Goal: Check status: Check status

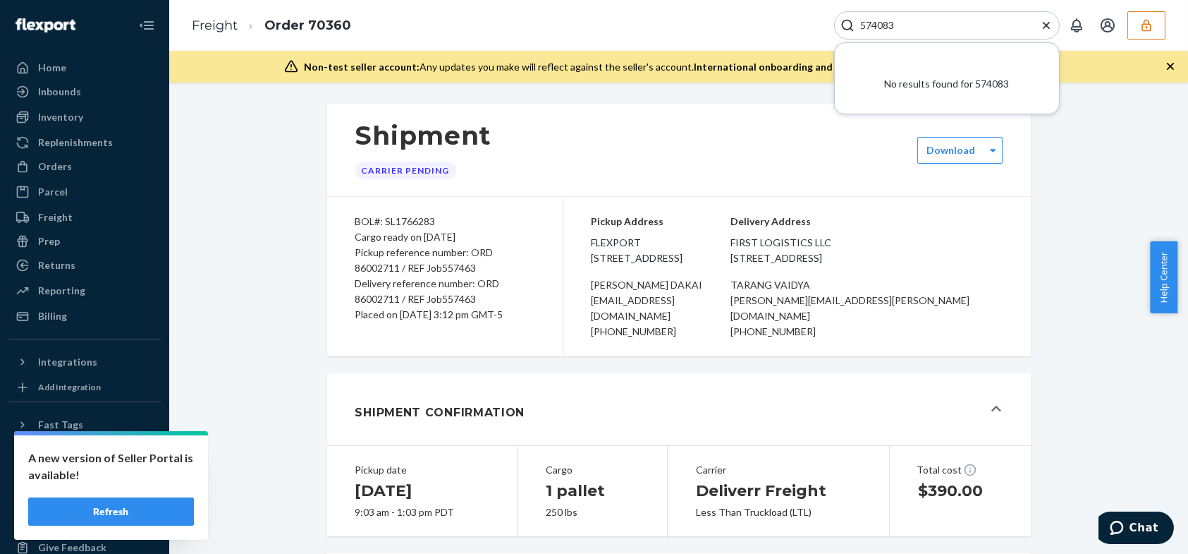
click at [1157, 21] on button "button" at bounding box center [1147, 25] width 38 height 28
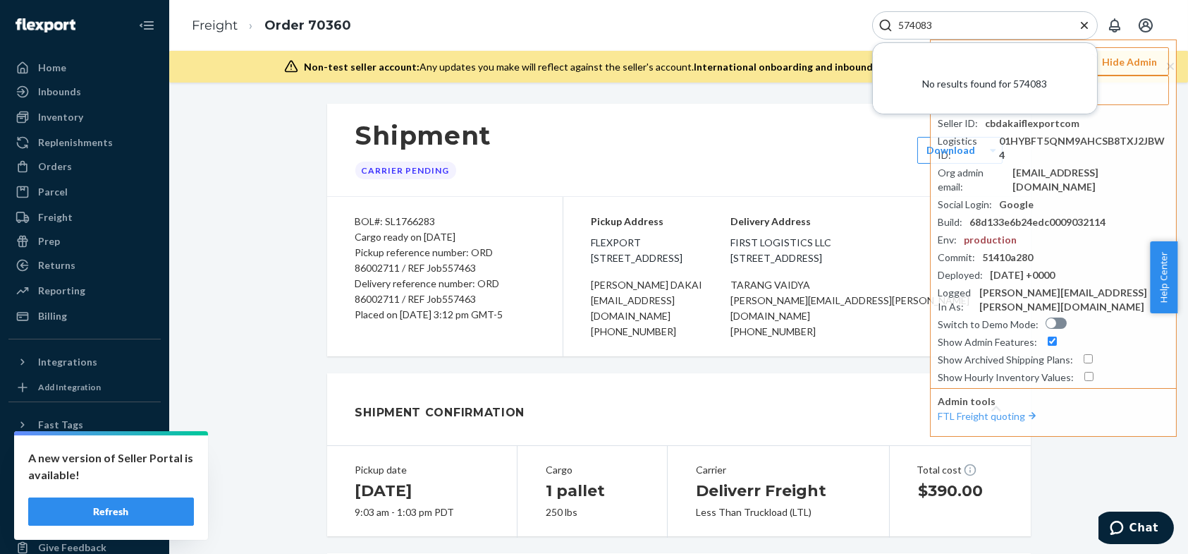
click at [1086, 27] on icon "Close Search" at bounding box center [1084, 24] width 7 height 7
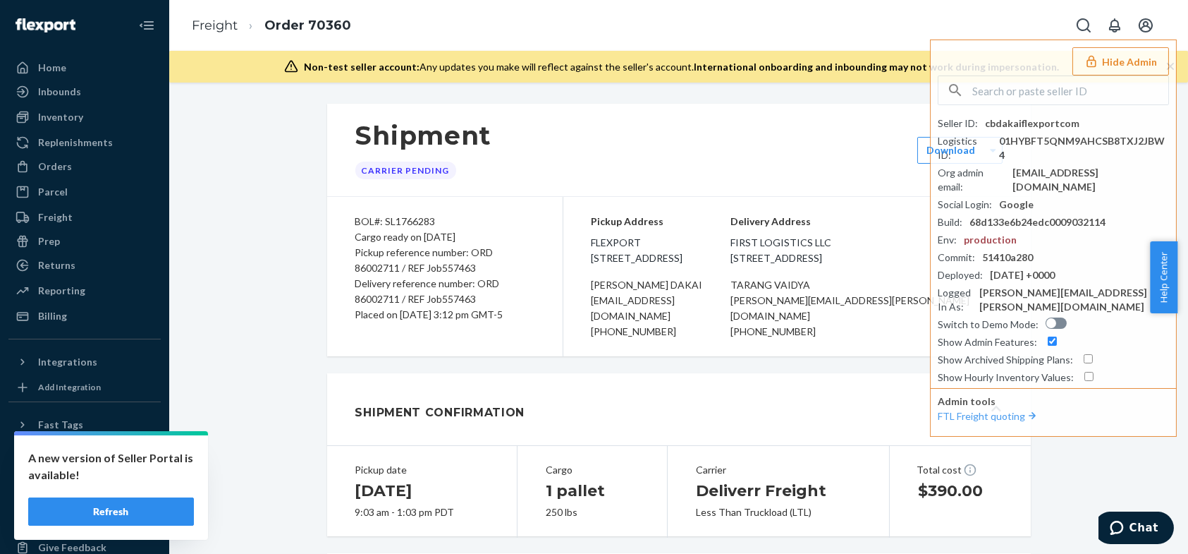
click at [1109, 61] on button "Hide Admin" at bounding box center [1121, 61] width 97 height 28
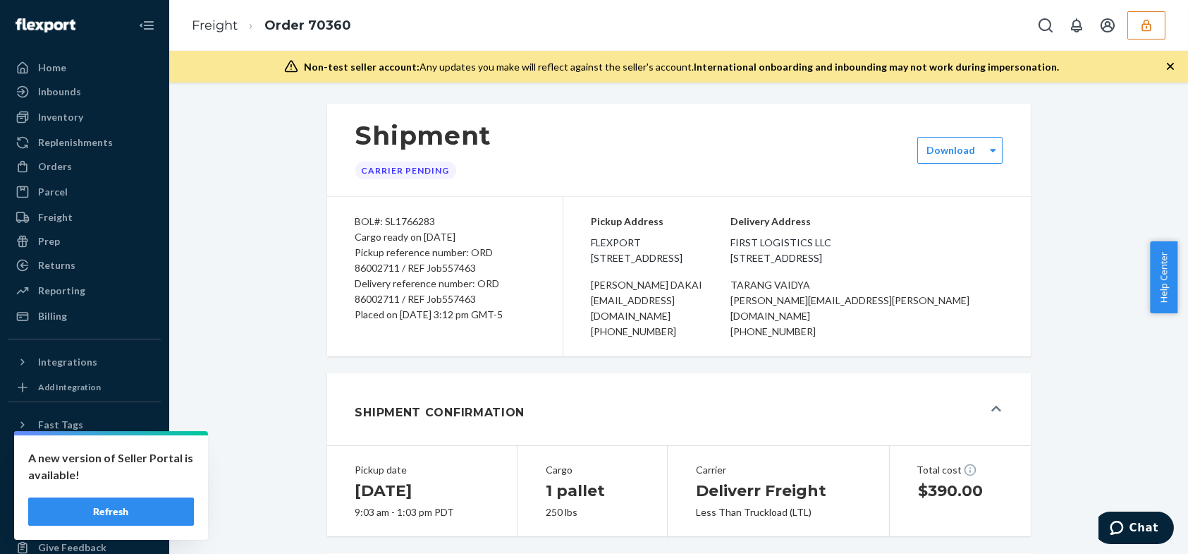
click at [1142, 23] on icon "button" at bounding box center [1147, 25] width 14 height 14
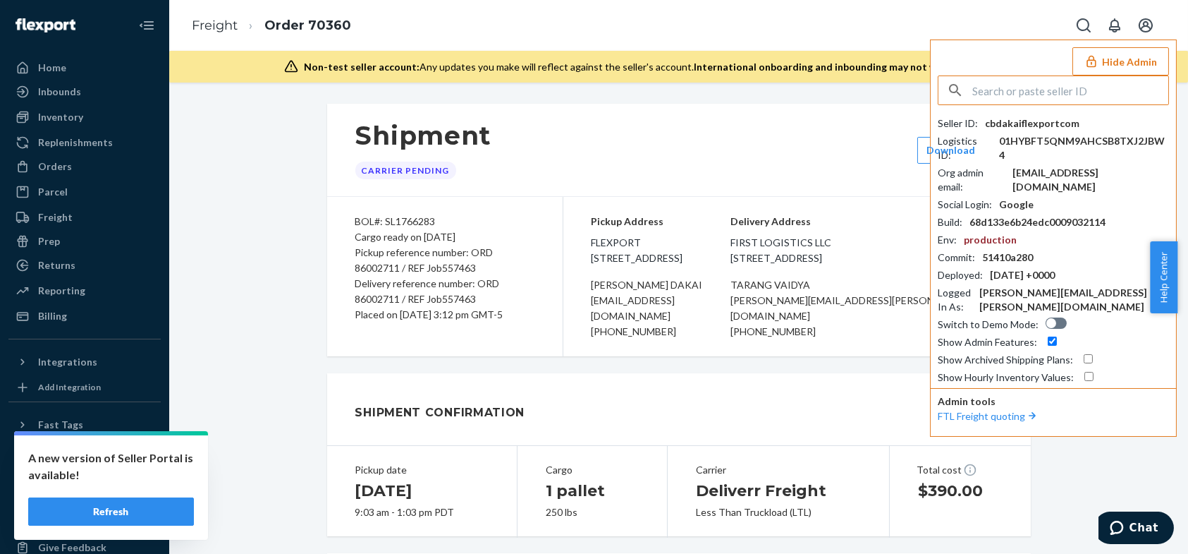
click at [1049, 85] on input "text" at bounding box center [1071, 90] width 196 height 28
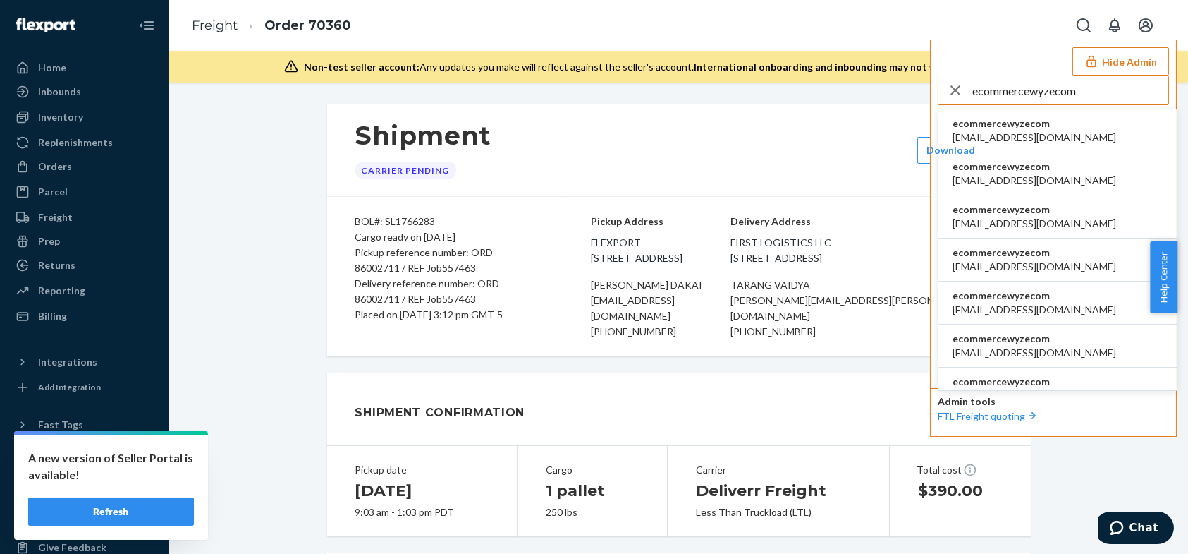
type input "ecommercewyzecom"
click at [1000, 131] on span "agarner@wyze.com" at bounding box center [1035, 137] width 164 height 14
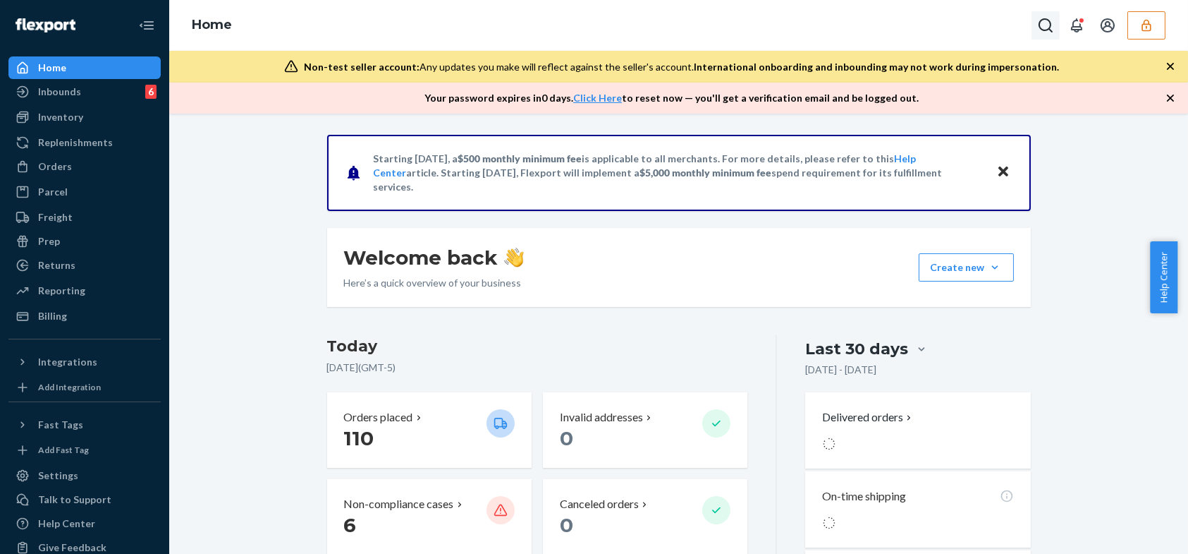
click at [1038, 27] on button "Open Search Box" at bounding box center [1046, 25] width 28 height 28
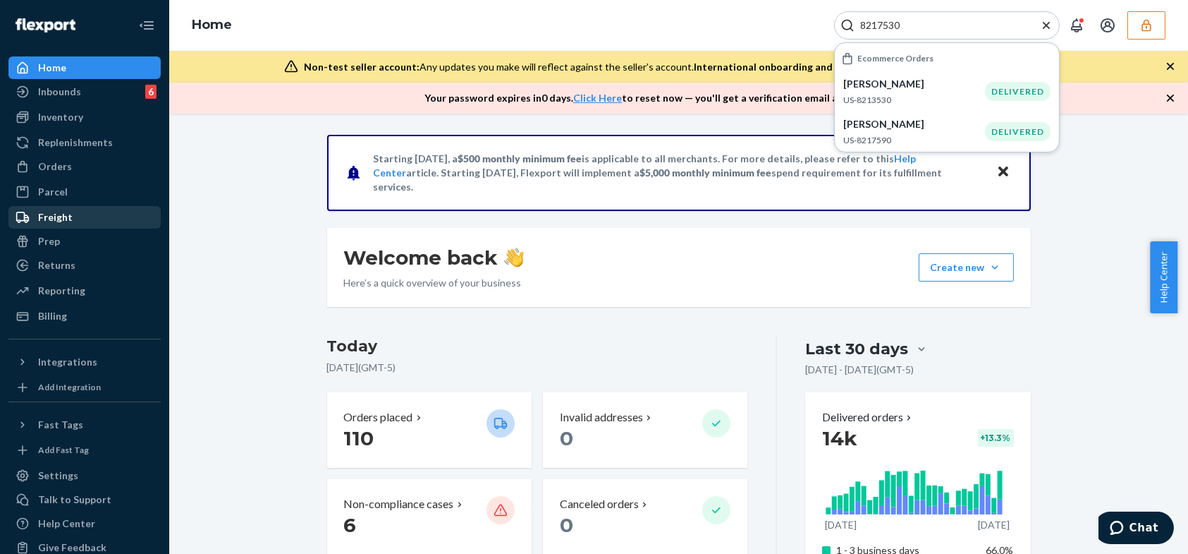
type input "8217530"
drag, startPoint x: 54, startPoint y: 222, endPoint x: 80, endPoint y: 213, distance: 27.7
click at [54, 222] on div "Freight" at bounding box center [55, 217] width 35 height 14
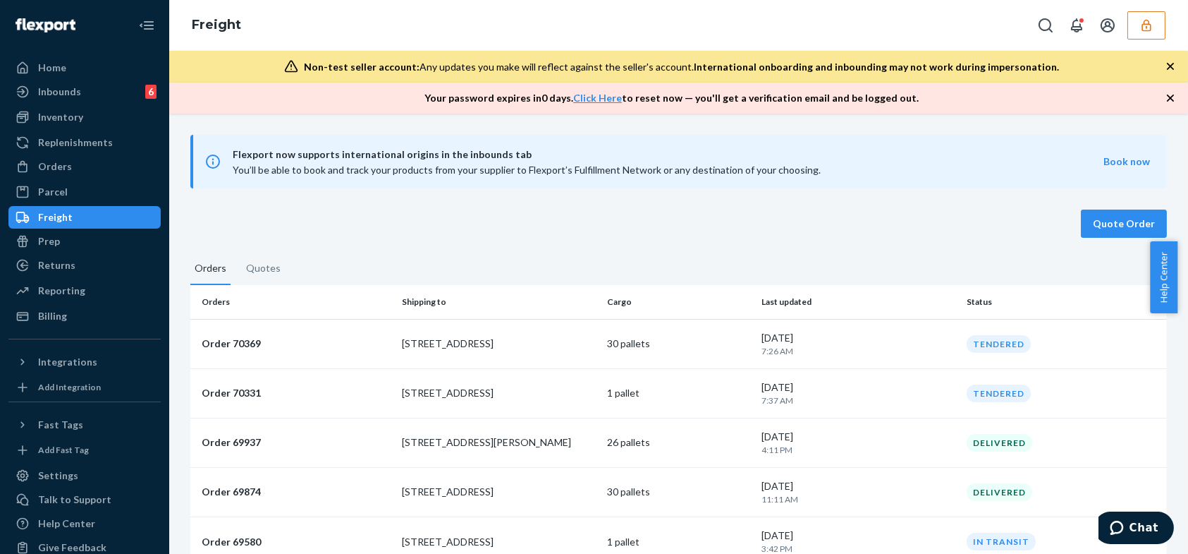
scroll to position [71, 0]
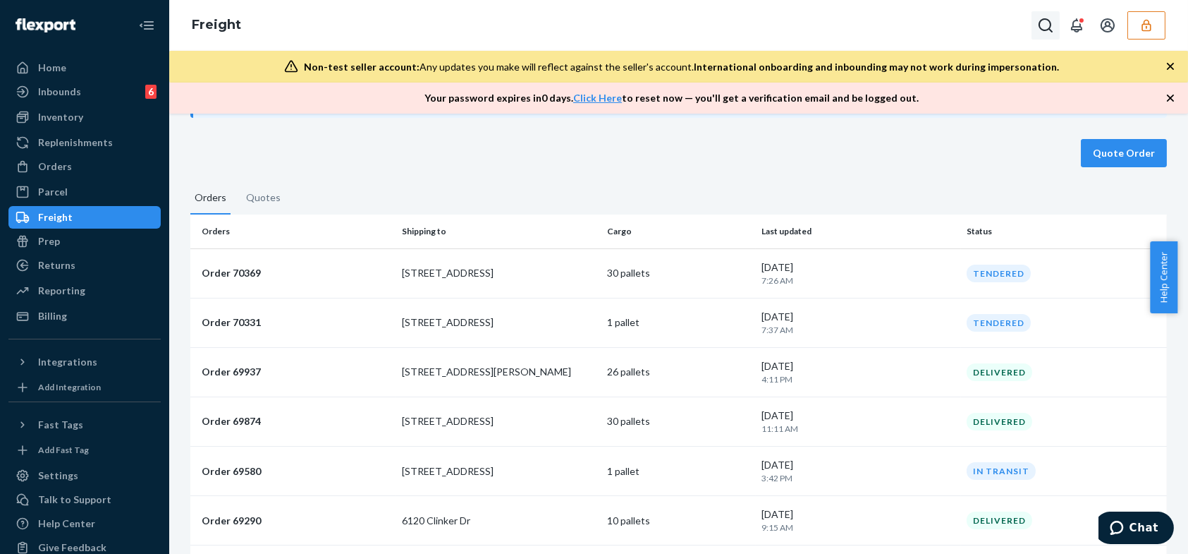
click at [1042, 28] on icon "Open Search Box" at bounding box center [1046, 25] width 17 height 17
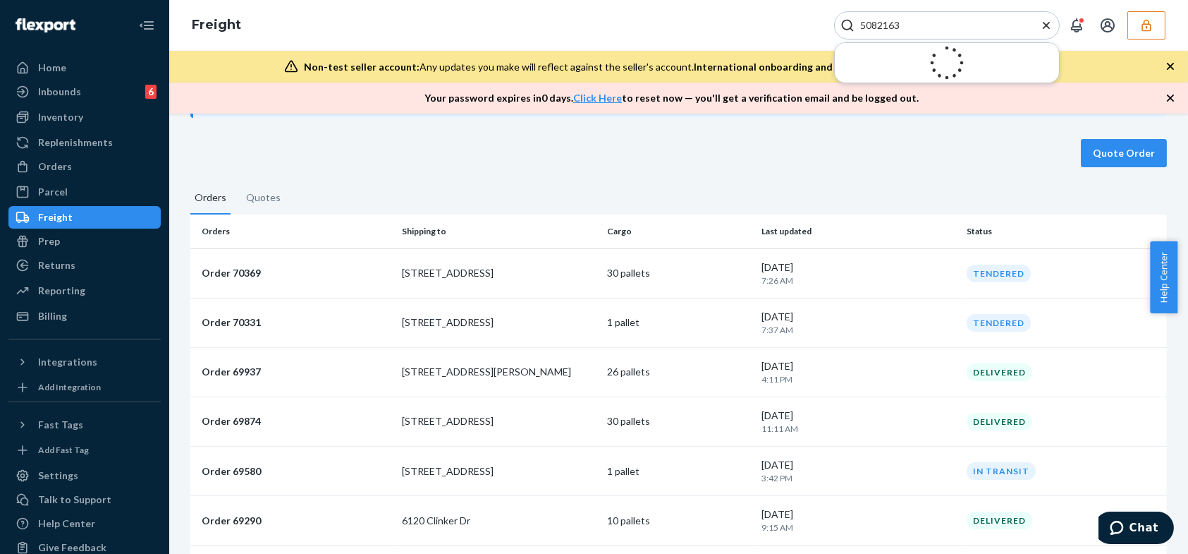
click at [925, 28] on input "5082163" at bounding box center [942, 25] width 174 height 14
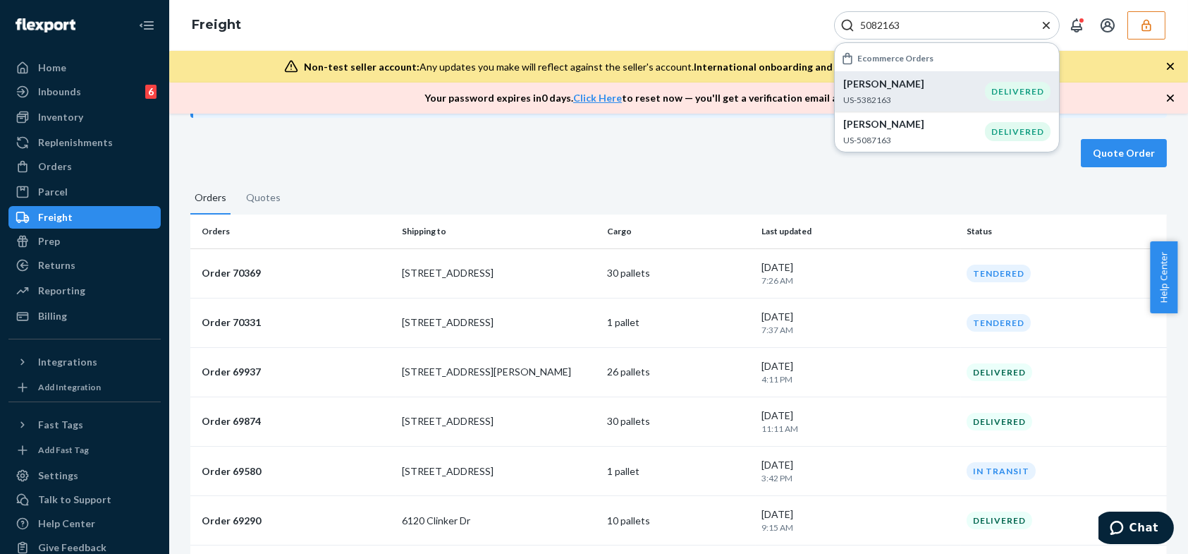
type input "5082163"
click at [889, 98] on p "US-5382163" at bounding box center [915, 100] width 142 height 12
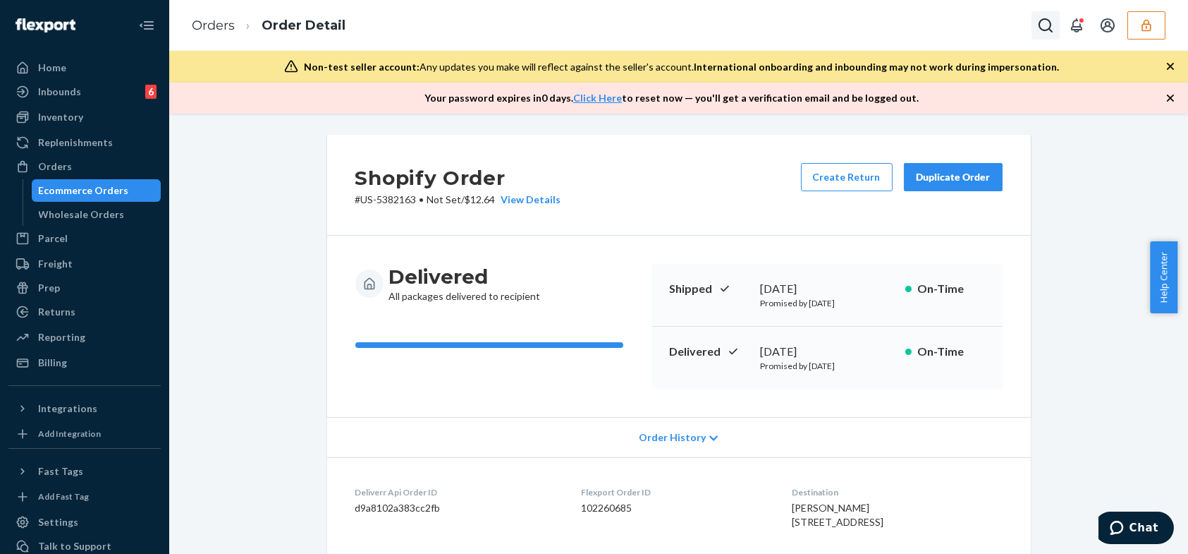
click at [1049, 28] on icon "Open Search Box" at bounding box center [1046, 25] width 14 height 14
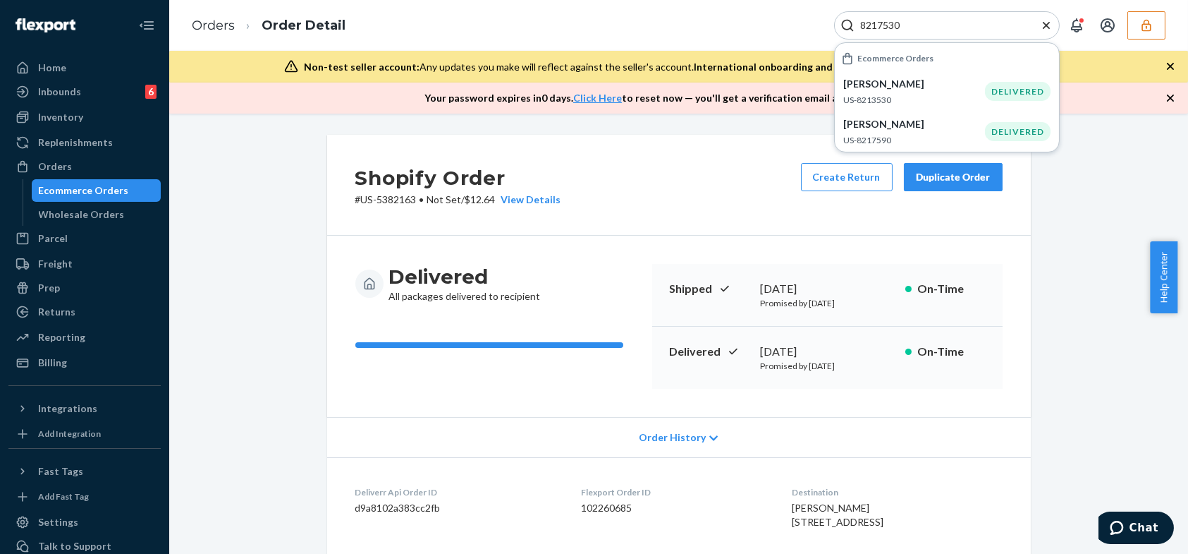
click at [880, 29] on input "8217530" at bounding box center [942, 25] width 174 height 14
paste input "SL9477003"
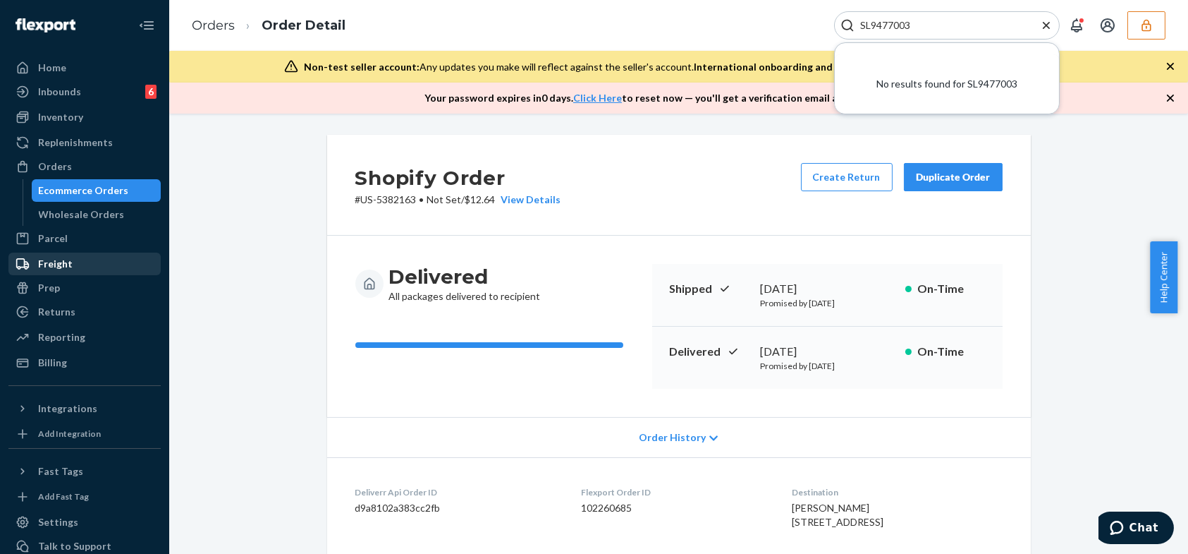
type input "SL9477003"
click at [51, 262] on div "Freight" at bounding box center [55, 264] width 35 height 14
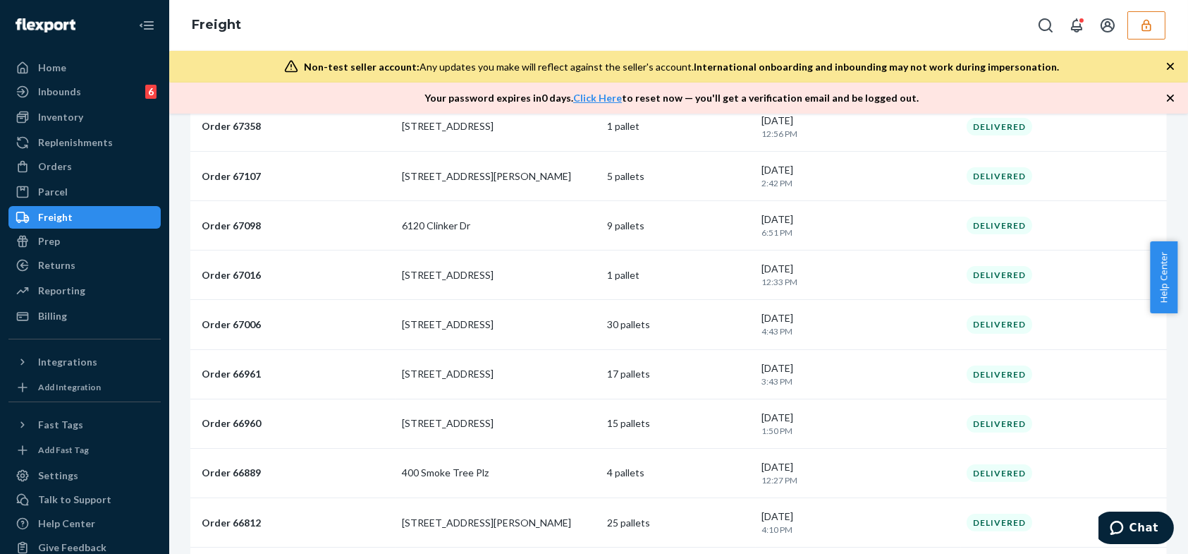
scroll to position [846, 0]
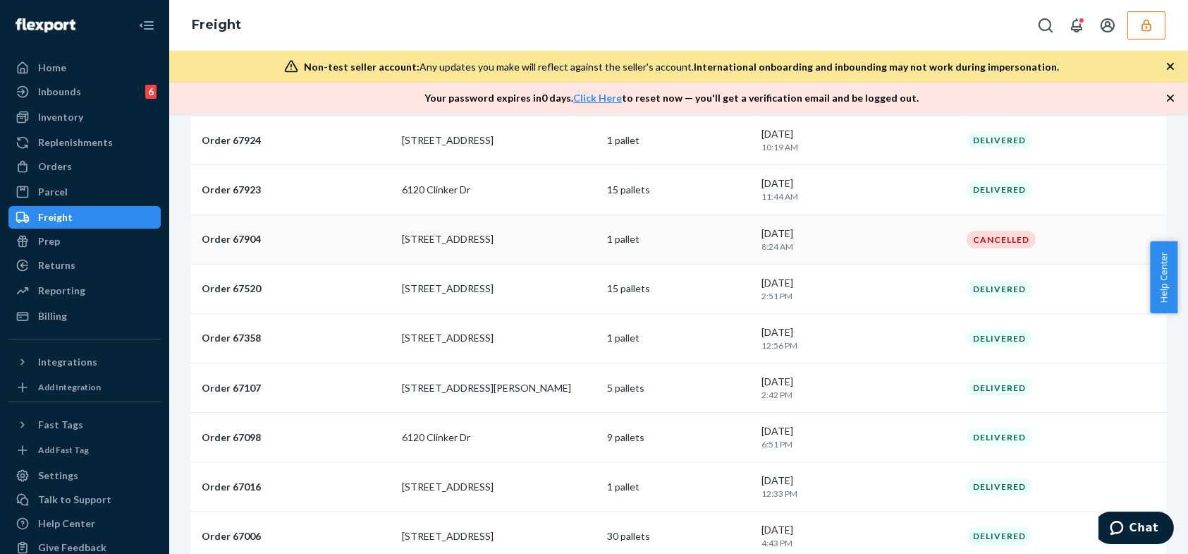
click at [324, 232] on p "Order 67904" at bounding box center [296, 239] width 189 height 14
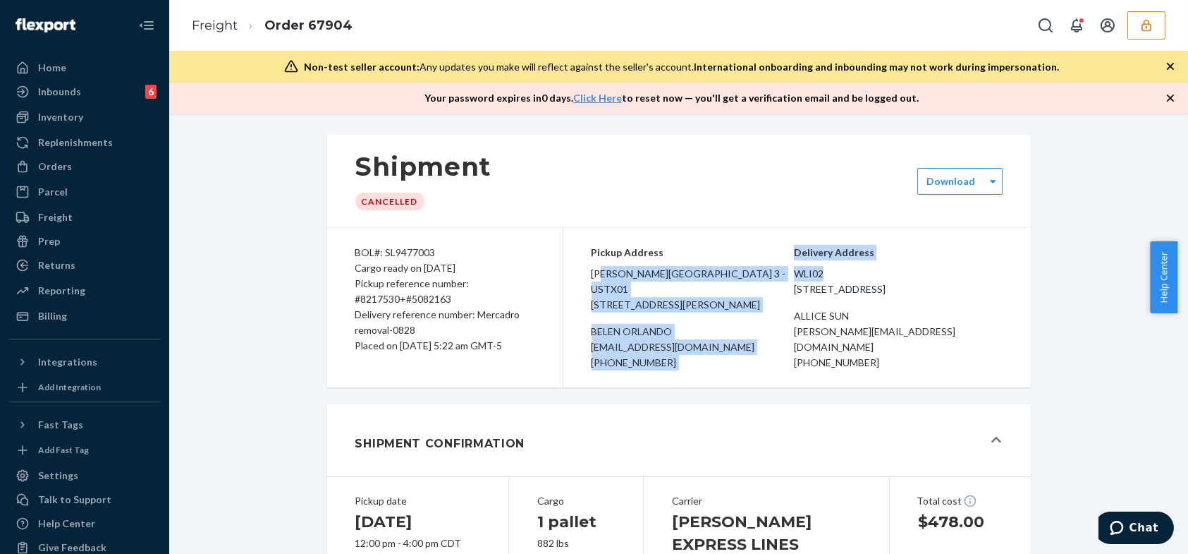
drag, startPoint x: 854, startPoint y: 272, endPoint x: 595, endPoint y: 272, distance: 258.8
click at [595, 272] on div "Pickup Address [PERSON_NAME][GEOGRAPHIC_DATA] 3 - USTX01 [STREET_ADDRESS][PERSO…" at bounding box center [798, 307] width 468 height 159
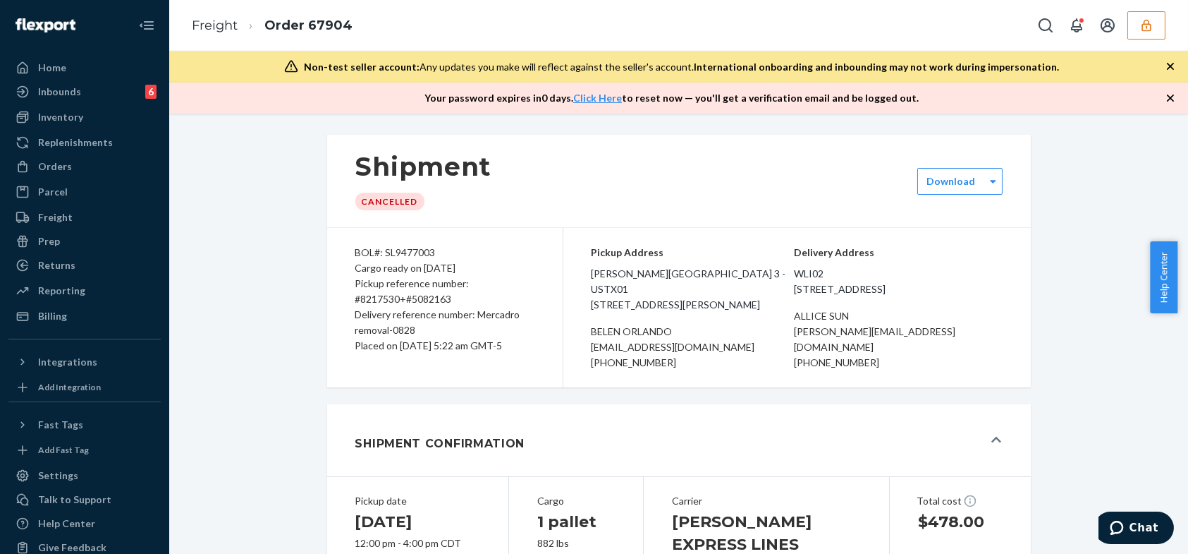
click at [595, 272] on span "[PERSON_NAME][GEOGRAPHIC_DATA] 3 - USTX01 [STREET_ADDRESS][PERSON_NAME]" at bounding box center [693, 289] width 202 height 47
click at [856, 272] on span "wli02 [STREET_ADDRESS]" at bounding box center [898, 281] width 209 height 31
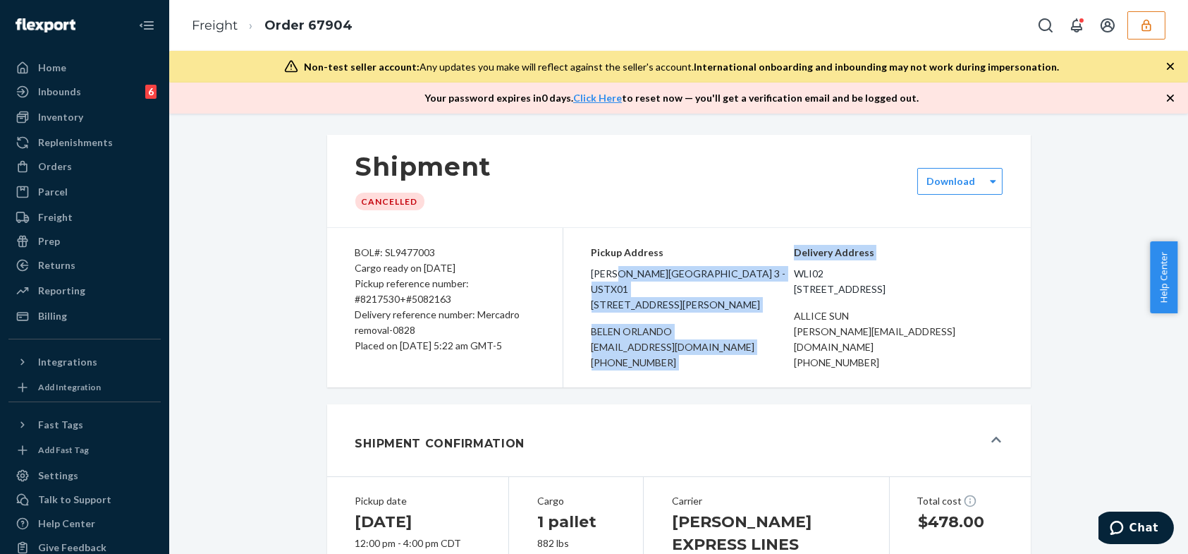
drag, startPoint x: 826, startPoint y: 272, endPoint x: 614, endPoint y: 270, distance: 211.6
click at [614, 271] on div "Pickup Address [PERSON_NAME][GEOGRAPHIC_DATA] 3 - USTX01 [STREET_ADDRESS][PERSO…" at bounding box center [798, 307] width 468 height 159
click at [615, 270] on span "[PERSON_NAME][GEOGRAPHIC_DATA] 3 - USTX01 [STREET_ADDRESS][PERSON_NAME]" at bounding box center [693, 289] width 202 height 47
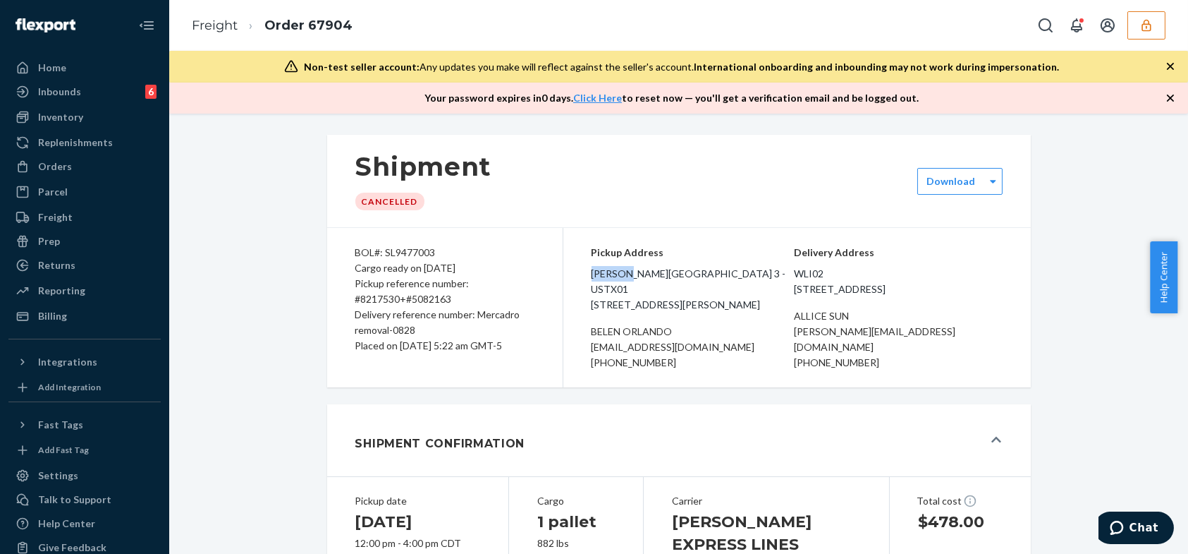
click at [615, 270] on span "[PERSON_NAME][GEOGRAPHIC_DATA] 3 - USTX01 [STREET_ADDRESS][PERSON_NAME]" at bounding box center [693, 289] width 202 height 47
copy span "[PERSON_NAME][GEOGRAPHIC_DATA] 3 - USTX01"
click at [415, 351] on div "Placed on [DATE] 5:22 am GMT-5" at bounding box center [444, 346] width 179 height 16
drag, startPoint x: 422, startPoint y: 330, endPoint x: 473, endPoint y: 312, distance: 53.1
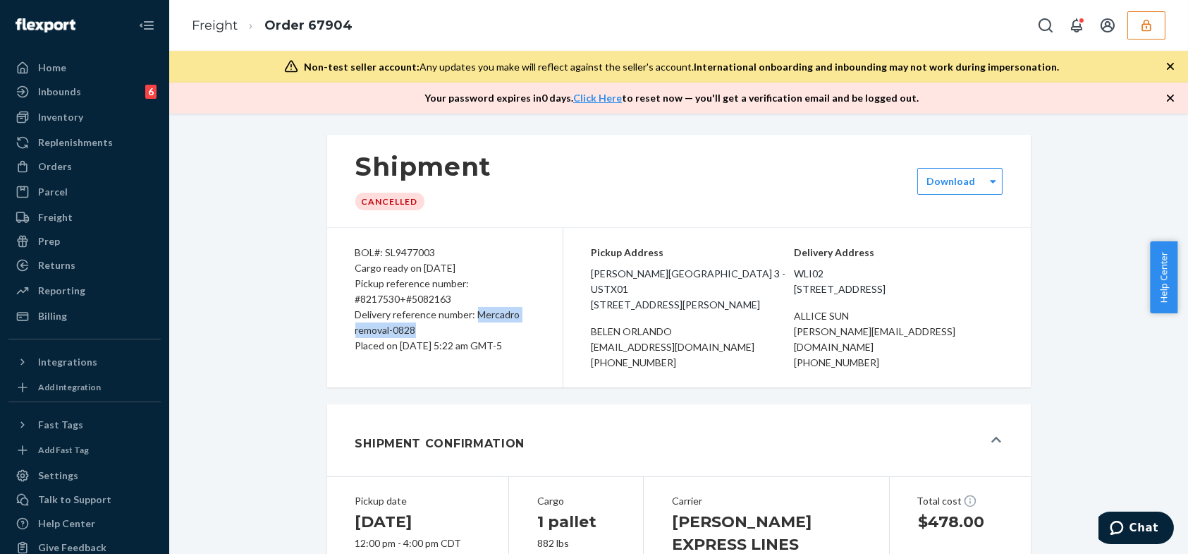
click at [473, 312] on div "Delivery reference number: Mercadro removal-0828" at bounding box center [444, 322] width 179 height 31
copy div "Mercadro removal-0828"
click at [845, 274] on span "wli02 [STREET_ADDRESS]" at bounding box center [898, 281] width 209 height 31
copy span "wli02"
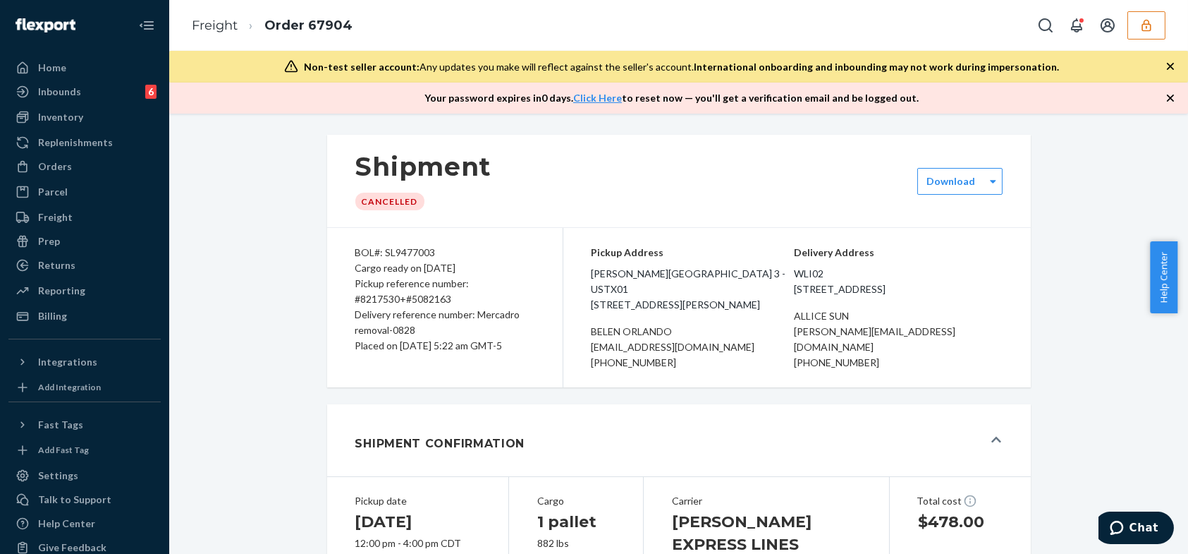
click at [1153, 20] on icon "button" at bounding box center [1147, 25] width 14 height 14
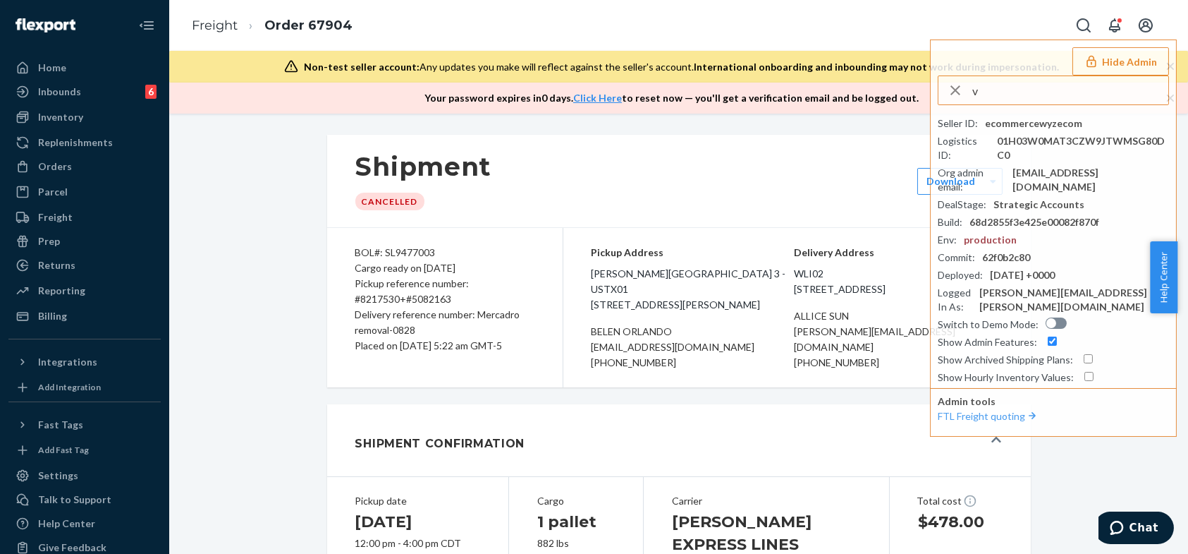
drag, startPoint x: 1056, startPoint y: 96, endPoint x: 730, endPoint y: 96, distance: 325.9
click at [730, 96] on div "Freight Order 67904 Hide Admin v Seller ID : ecommercewyzecom Logistics ID : 01…" at bounding box center [678, 57] width 1019 height 114
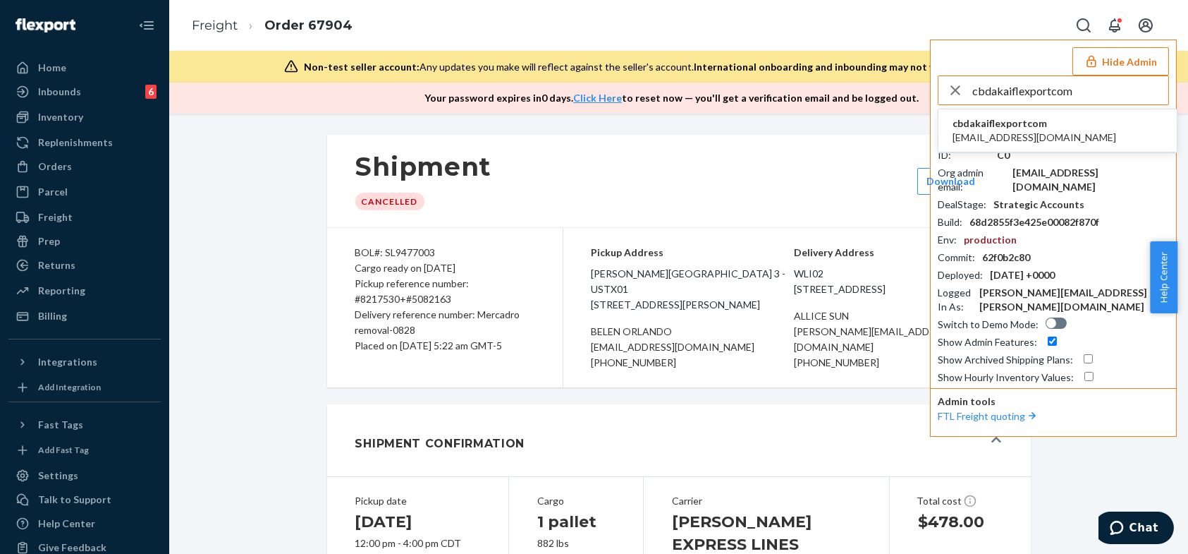
type input "cbdakaiflexportcom"
click at [1018, 145] on li "cbdakaiflexportcom c-bdakai@flexport.com" at bounding box center [1058, 130] width 238 height 43
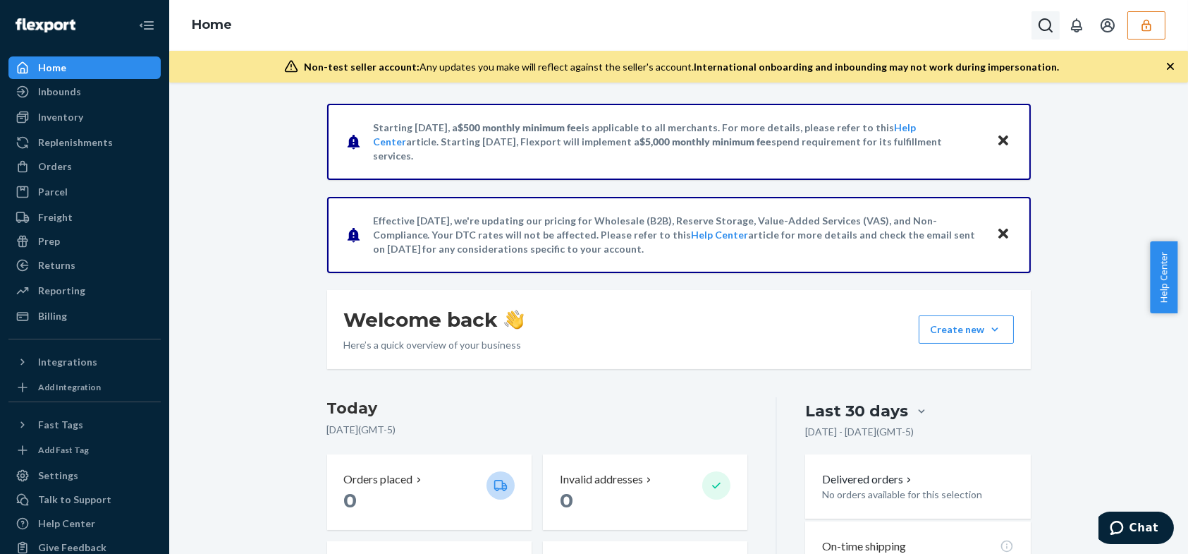
click at [1035, 31] on button "Open Search Box" at bounding box center [1046, 25] width 28 height 28
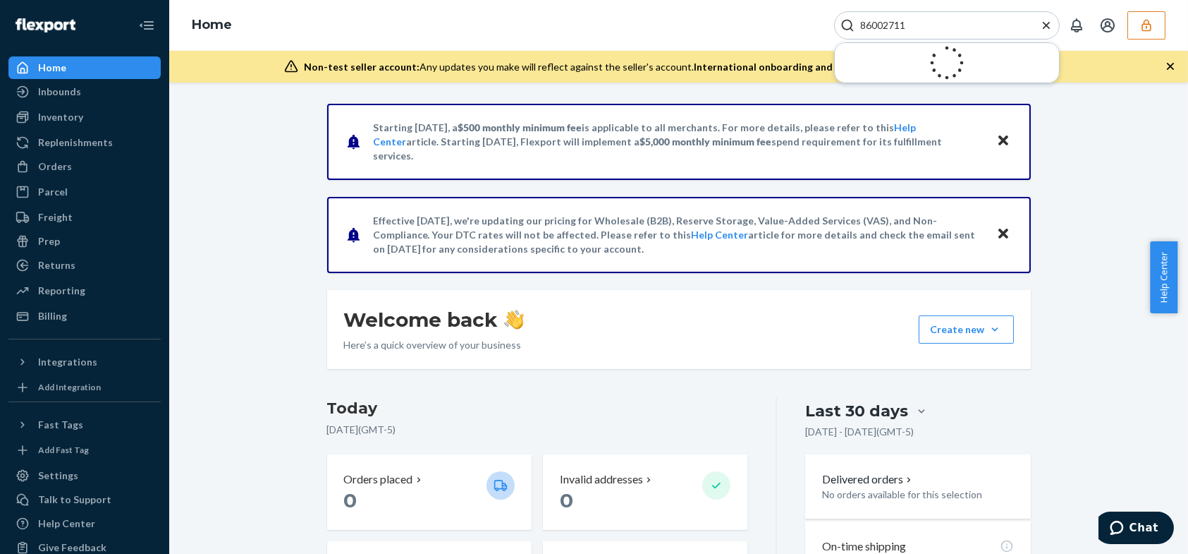
click at [933, 26] on input "86002711" at bounding box center [942, 25] width 174 height 14
click at [889, 29] on input "86002711" at bounding box center [942, 25] width 174 height 14
paste input "Job557463"
click at [889, 29] on input "86002711" at bounding box center [942, 25] width 174 height 14
drag, startPoint x: 876, startPoint y: 25, endPoint x: 728, endPoint y: 10, distance: 148.9
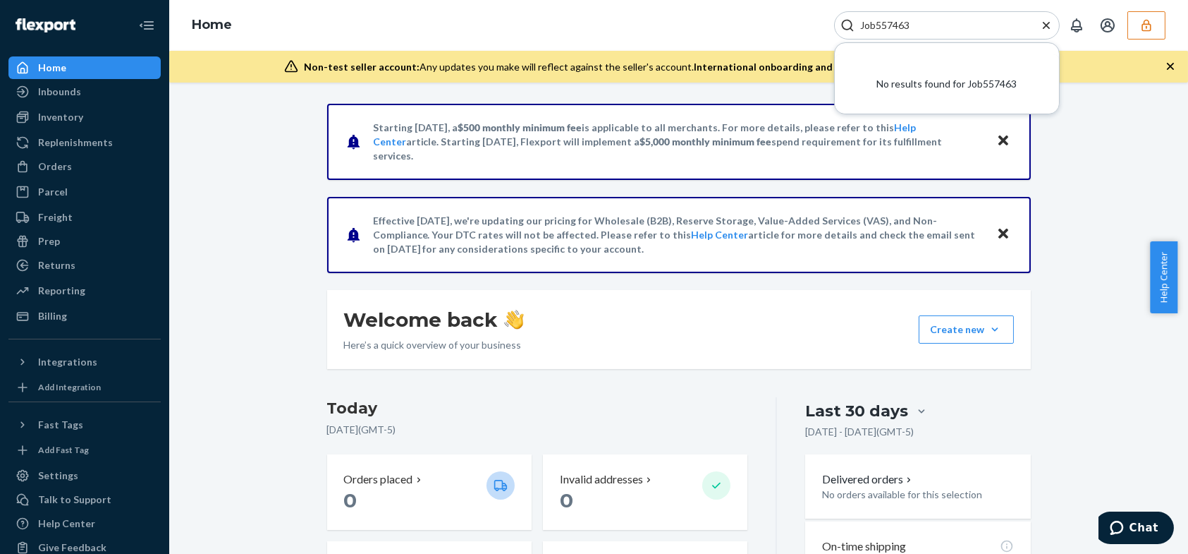
click at [731, 10] on div "Home Job557463 No results found for Job557463" at bounding box center [678, 25] width 1019 height 51
type input "557463"
click at [36, 221] on div at bounding box center [27, 217] width 23 height 14
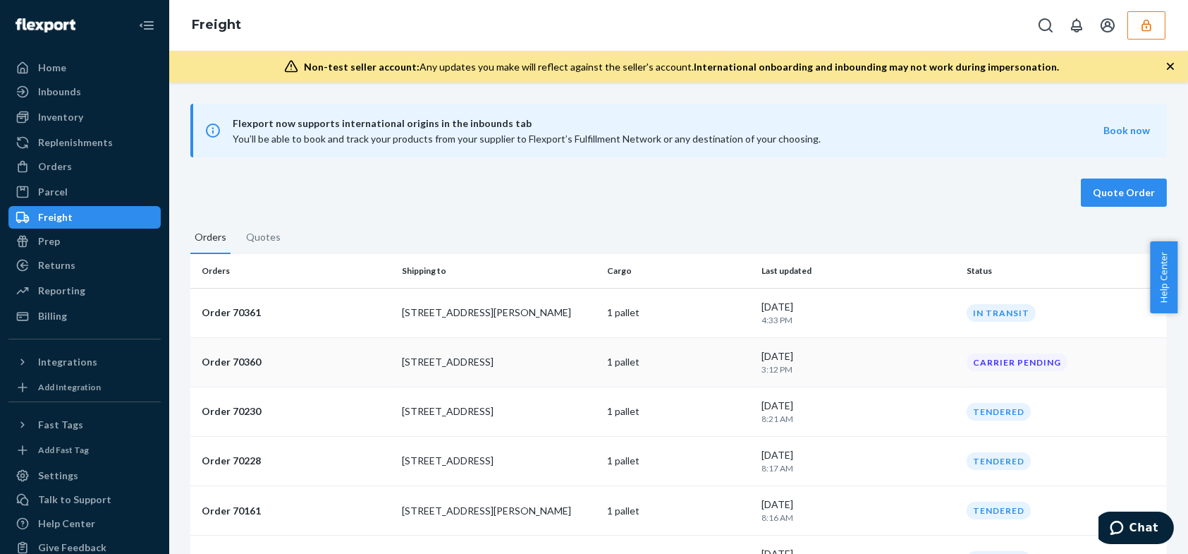
click at [477, 370] on td "13040 S Pulaski Rd" at bounding box center [499, 361] width 206 height 49
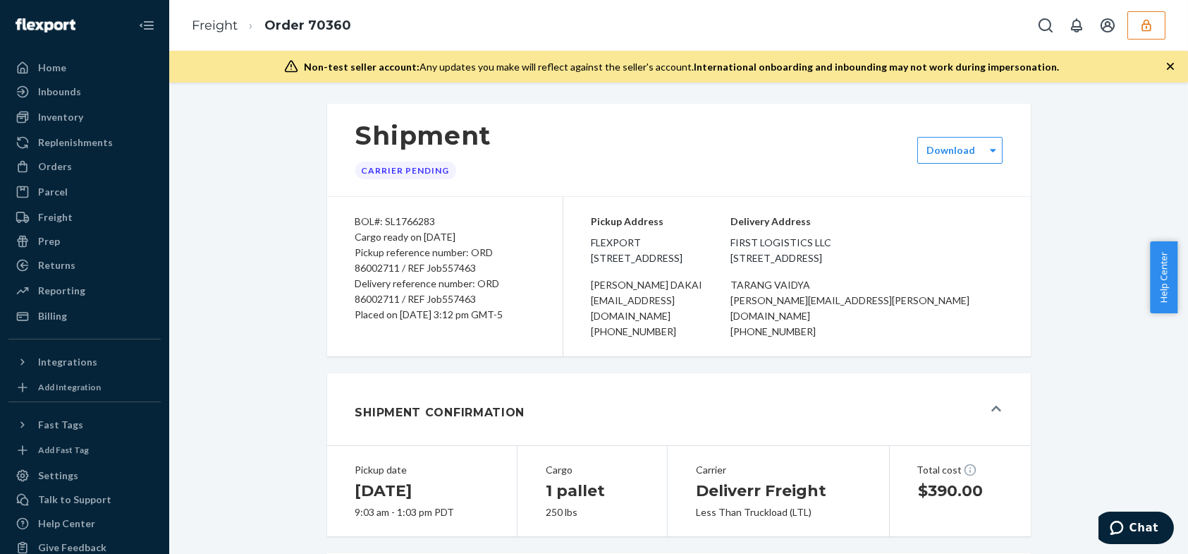
click at [578, 87] on div "Shipment Carrier Pending Download BOL#: SL1766283 Cargo ready on 09/23/2025 Pic…" at bounding box center [678, 318] width 1019 height 471
